Goal: Information Seeking & Learning: Learn about a topic

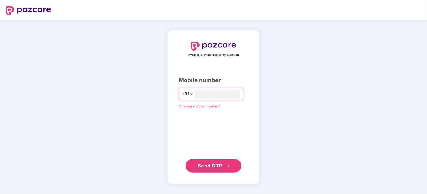
type input "**********"
click at [217, 166] on span "Send OTP" at bounding box center [210, 165] width 25 height 6
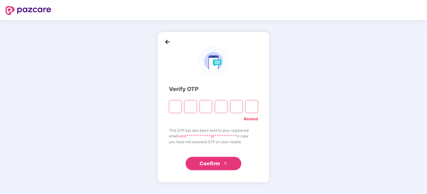
type input "*"
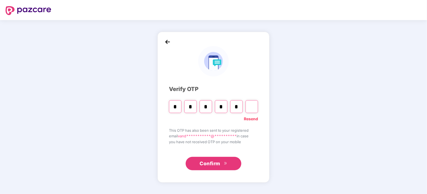
type input "*"
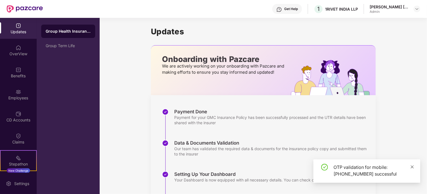
click at [413, 166] on icon "close" at bounding box center [413, 167] width 4 height 4
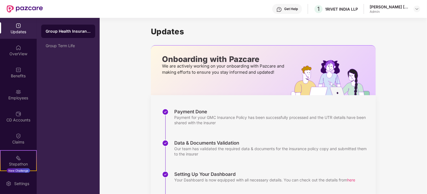
click at [72, 32] on div "Group Health Insurance" at bounding box center [68, 31] width 45 height 6
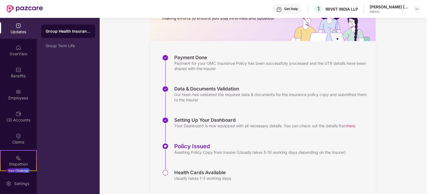
scroll to position [66, 0]
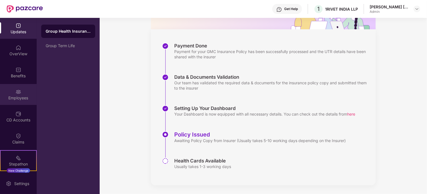
click at [14, 94] on div "Employees" at bounding box center [18, 94] width 37 height 21
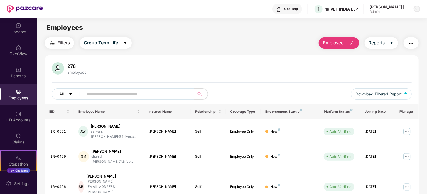
click at [415, 8] on img at bounding box center [417, 9] width 4 height 4
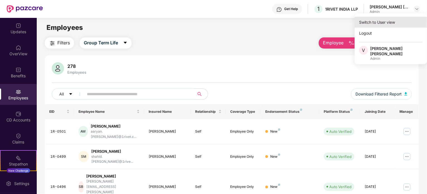
click at [379, 22] on div "Switch to User view" at bounding box center [391, 22] width 72 height 11
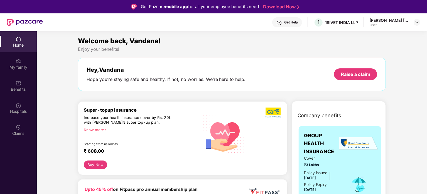
click at [117, 111] on div "Super-topup Insurance" at bounding box center [141, 110] width 115 height 6
click at [15, 65] on div "My family" at bounding box center [18, 67] width 37 height 6
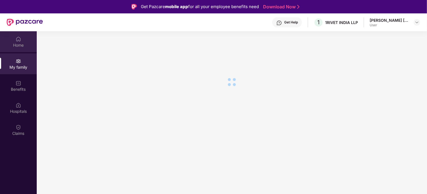
click at [21, 37] on div "Home" at bounding box center [18, 41] width 37 height 21
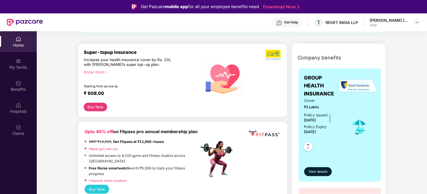
scroll to position [56, 0]
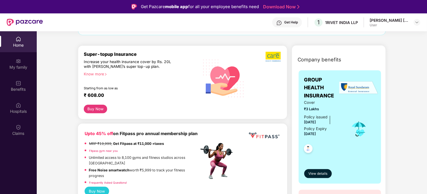
click at [357, 89] on img at bounding box center [359, 88] width 39 height 14
click at [322, 173] on span "View details" at bounding box center [318, 173] width 19 height 5
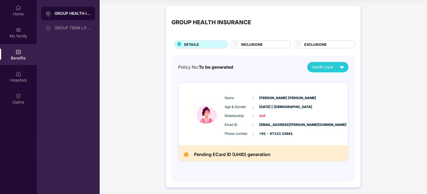
click at [236, 43] on circle at bounding box center [236, 44] width 4 height 4
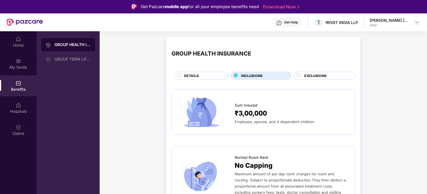
click at [181, 74] on circle at bounding box center [180, 76] width 4 height 4
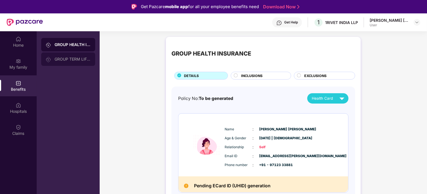
click at [81, 57] on div "GROUP TERM LIFE INSURANCE" at bounding box center [68, 58] width 54 height 13
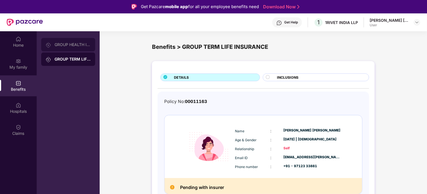
click at [75, 43] on div "GROUP HEALTH INSURANCE" at bounding box center [73, 44] width 36 height 4
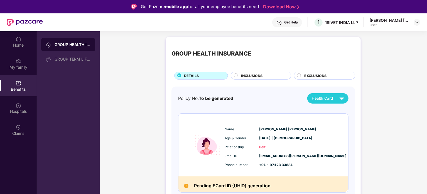
click at [243, 77] on span "INCLUSIONS" at bounding box center [251, 75] width 21 height 5
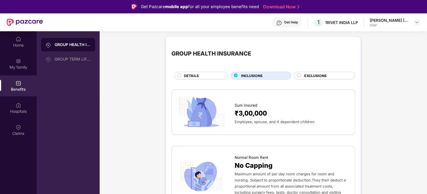
click at [201, 78] on div "DETAILS" at bounding box center [203, 76] width 44 height 6
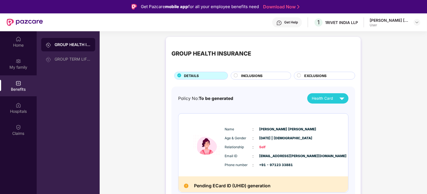
click at [203, 53] on div "GROUP HEALTH INSURANCE" at bounding box center [212, 53] width 80 height 9
click at [276, 49] on div "GROUP HEALTH INSURANCE" at bounding box center [264, 53] width 184 height 23
click at [80, 60] on div "GROUP TERM LIFE INSURANCE" at bounding box center [73, 59] width 36 height 4
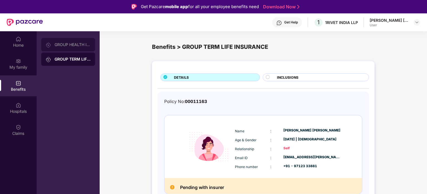
click at [63, 40] on div "GROUP HEALTH INSURANCE" at bounding box center [68, 44] width 54 height 13
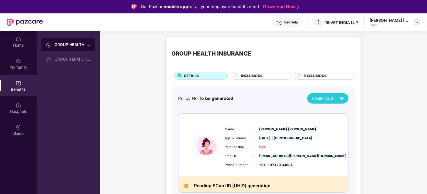
click at [416, 21] on img at bounding box center [417, 22] width 4 height 4
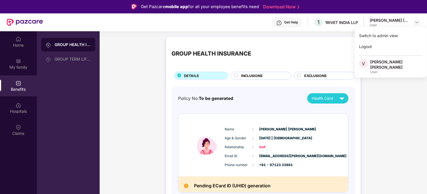
click at [322, 60] on div "GROUP HEALTH INSURANCE" at bounding box center [264, 53] width 184 height 23
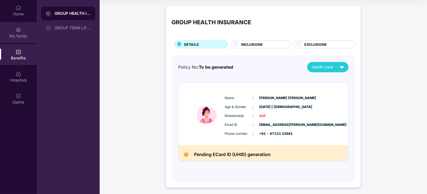
click at [17, 35] on div "My family" at bounding box center [18, 36] width 37 height 6
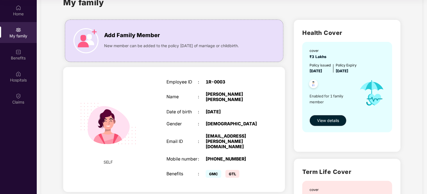
scroll to position [20, 0]
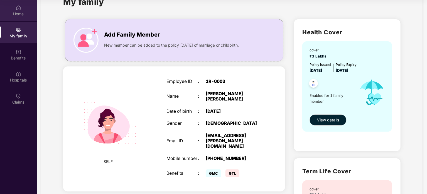
click at [20, 11] on div "Home" at bounding box center [18, 14] width 37 height 6
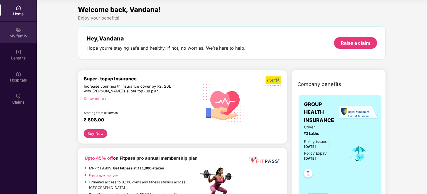
click at [17, 33] on div "My family" at bounding box center [18, 36] width 37 height 6
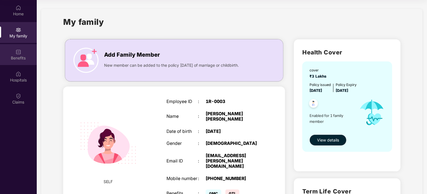
click at [17, 53] on img at bounding box center [19, 52] width 6 height 6
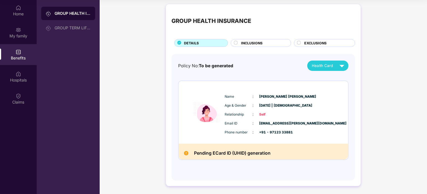
scroll to position [2, 0]
click at [249, 41] on span "INCLUSIONS" at bounding box center [251, 42] width 21 height 5
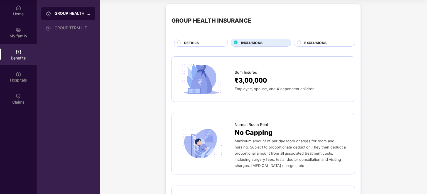
click at [320, 42] on span "EXCLUSIONS" at bounding box center [316, 42] width 22 height 5
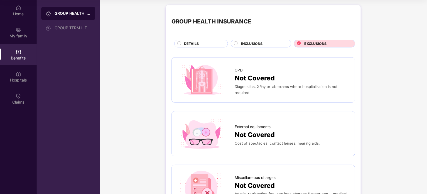
scroll to position [0, 0]
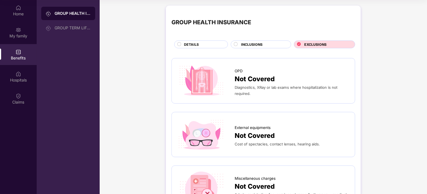
click at [266, 45] on div "INCLUSIONS" at bounding box center [264, 45] width 50 height 6
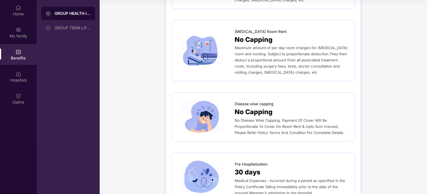
scroll to position [167, 0]
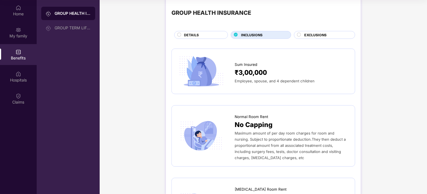
scroll to position [0, 0]
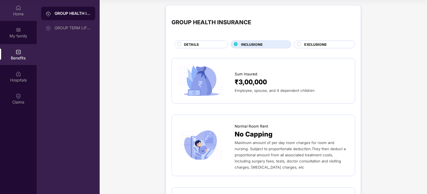
click at [19, 6] on img at bounding box center [19, 8] width 6 height 6
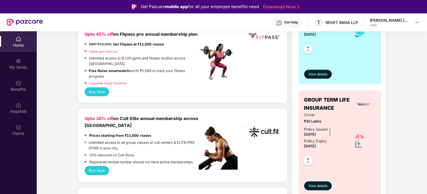
scroll to position [84, 0]
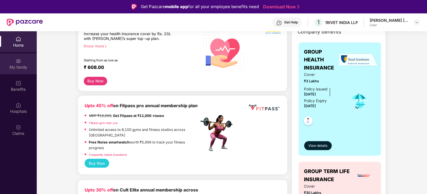
click at [21, 65] on div "My family" at bounding box center [18, 67] width 37 height 6
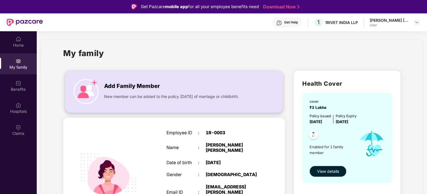
drag, startPoint x: 255, startPoint y: 97, endPoint x: 104, endPoint y: 96, distance: 151.0
click at [104, 96] on div "Add Family Member New member can be added to the policy [DATE] of marriage or c…" at bounding box center [174, 91] width 218 height 31
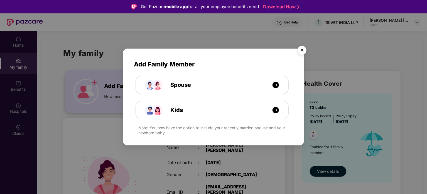
copy span "New member can be added to the policy [DATE] of marriage or childbirth."
click at [302, 49] on img "Close" at bounding box center [303, 51] width 16 height 16
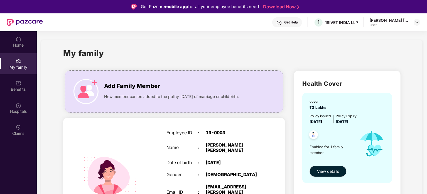
click at [17, 62] on img at bounding box center [19, 61] width 6 height 6
click at [17, 40] on img at bounding box center [19, 39] width 6 height 6
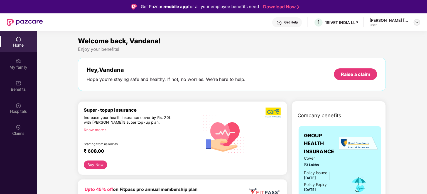
click at [416, 21] on img at bounding box center [417, 22] width 4 height 4
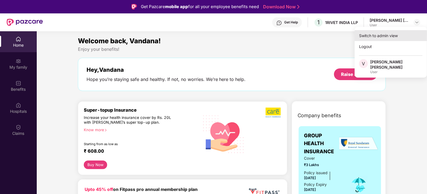
click at [386, 36] on div "Switch to admin view" at bounding box center [391, 35] width 72 height 11
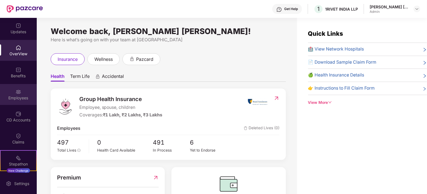
click at [17, 97] on div "Employees" at bounding box center [18, 98] width 37 height 6
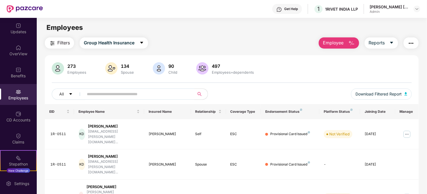
click at [117, 95] on input "text" at bounding box center [137, 94] width 100 height 8
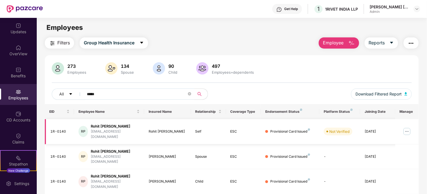
type input "*****"
click at [409, 127] on img at bounding box center [407, 131] width 9 height 9
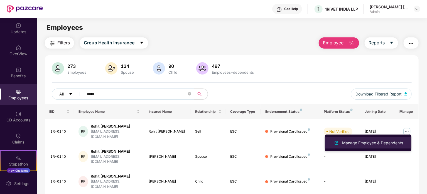
click at [366, 142] on div "Manage Employee & Dependents" at bounding box center [372, 143] width 63 height 6
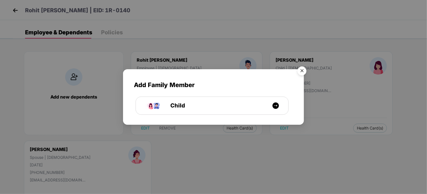
click at [302, 71] on img "Close" at bounding box center [303, 72] width 16 height 16
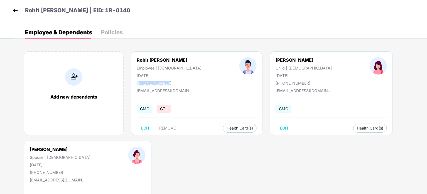
drag, startPoint x: 167, startPoint y: 83, endPoint x: 134, endPoint y: 79, distance: 33.7
click at [134, 79] on div "Rohit [PERSON_NAME] Employee | [DEMOGRAPHIC_DATA] [DATE] [PHONE_NUMBER]" at bounding box center [169, 71] width 103 height 28
copy div "[PHONE_NUMBER]"
